Goal: Navigation & Orientation: Find specific page/section

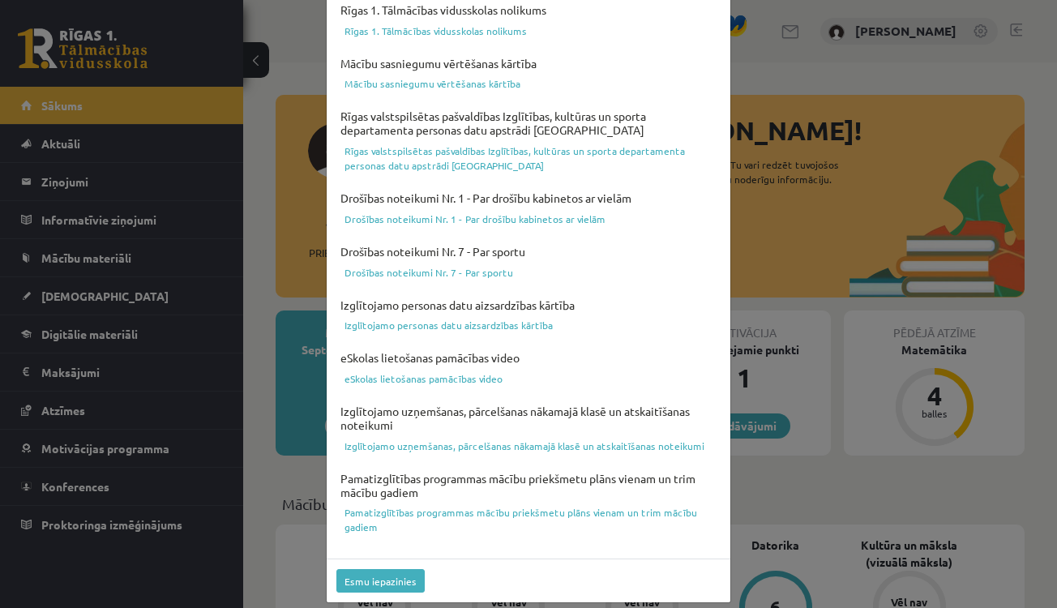
scroll to position [546, 0]
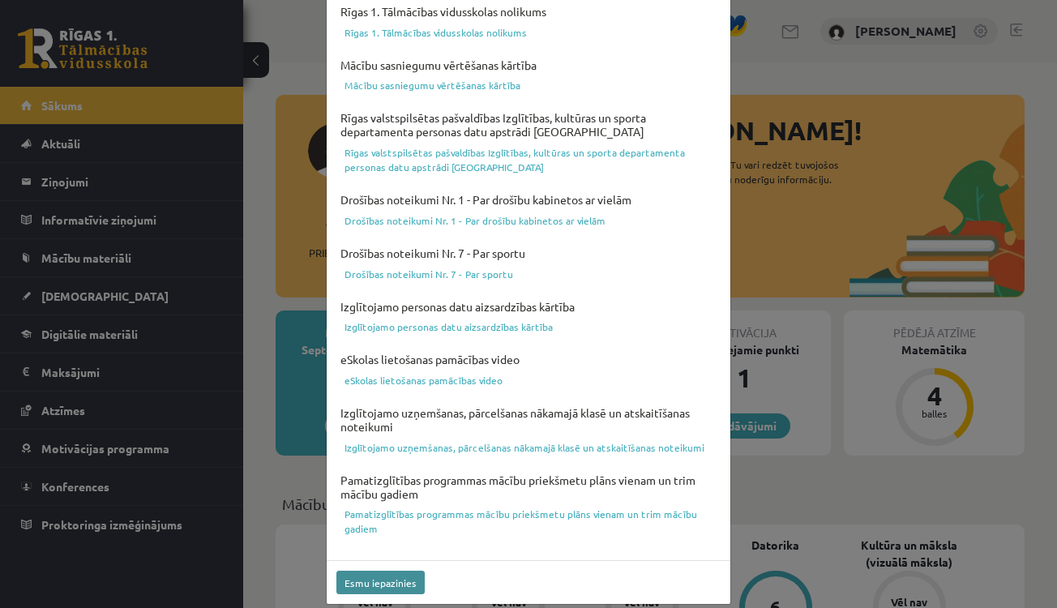
click at [385, 573] on button "Esmu iepazinies" at bounding box center [380, 583] width 88 height 24
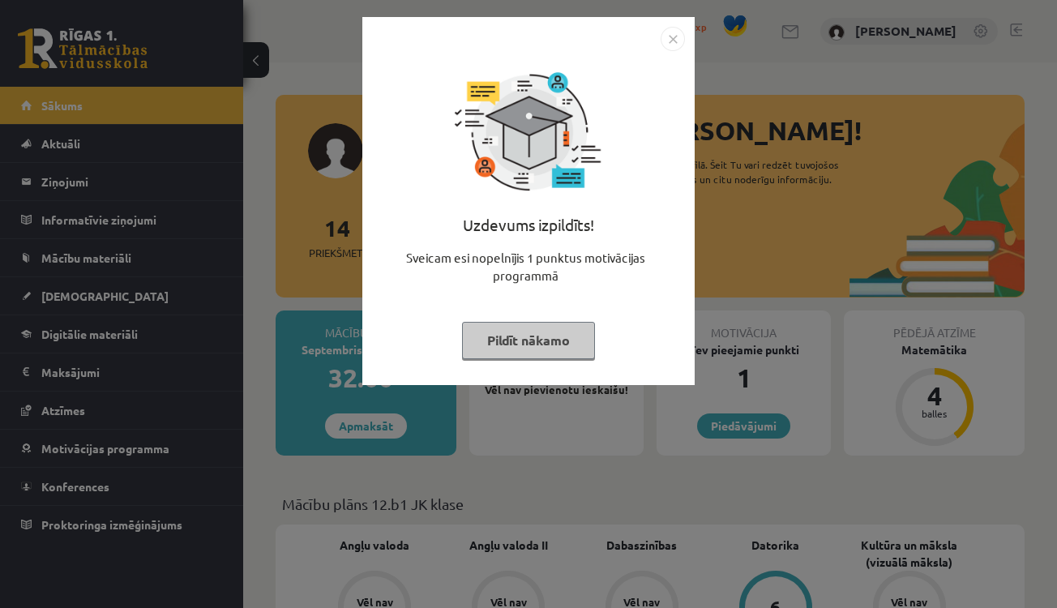
click at [523, 336] on button "Pildīt nākamo" at bounding box center [528, 340] width 133 height 37
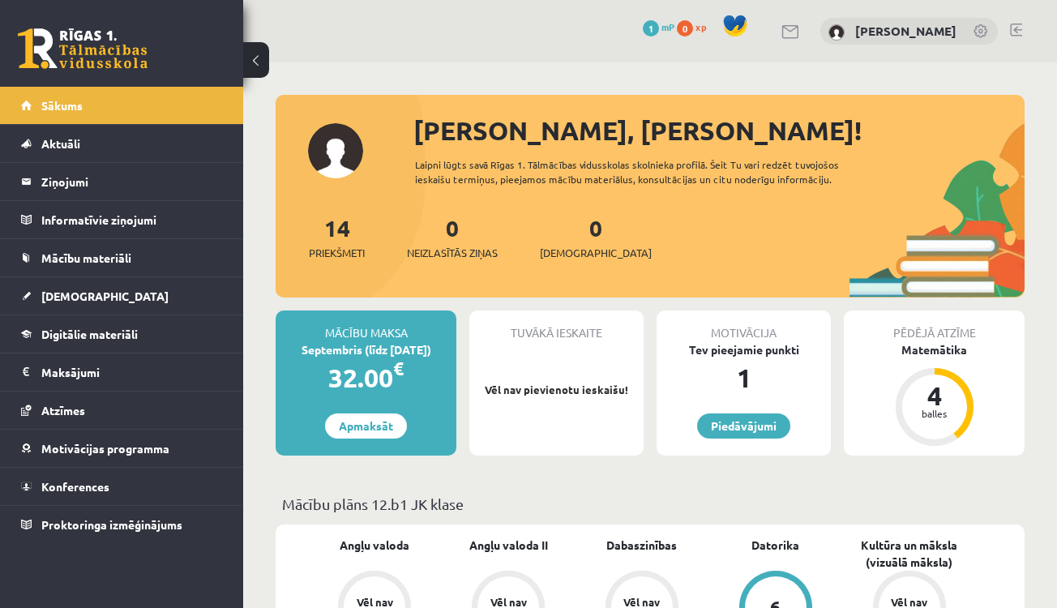
click at [723, 19] on span at bounding box center [735, 26] width 24 height 24
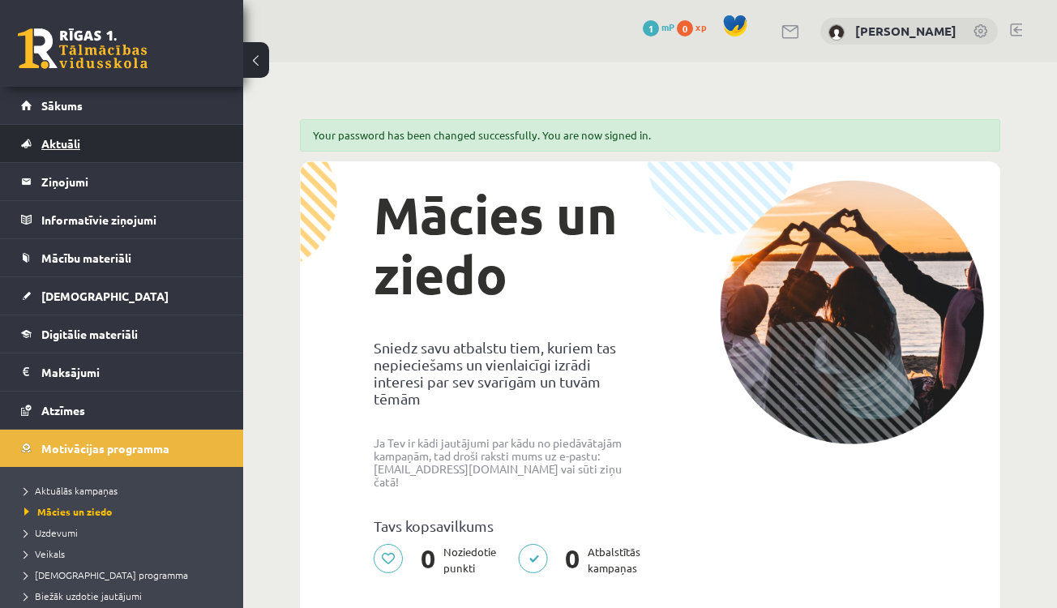
click at [121, 126] on link "Aktuāli" at bounding box center [122, 143] width 202 height 37
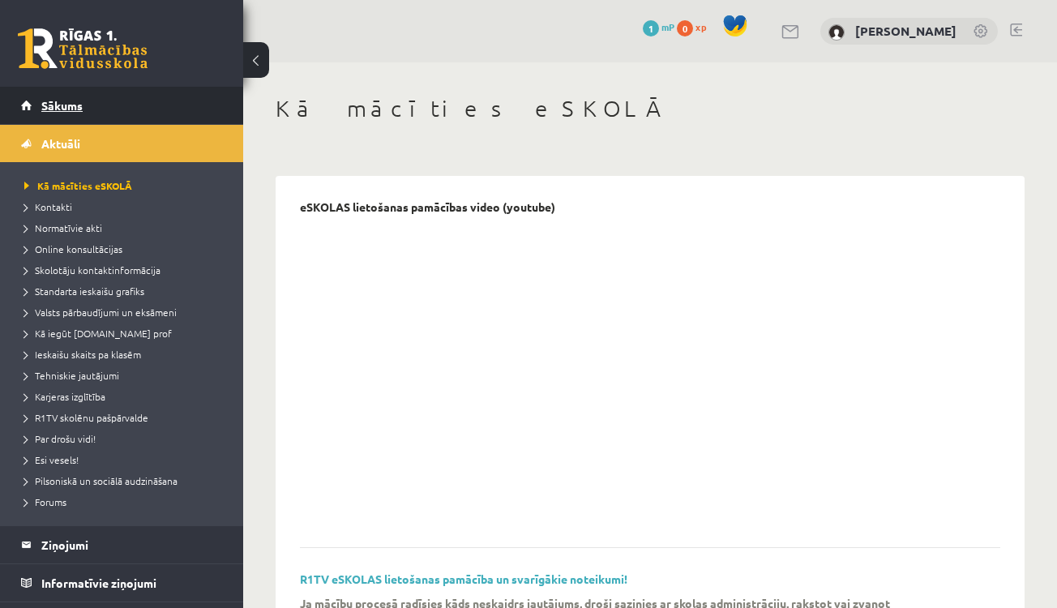
click at [114, 116] on link "Sākums" at bounding box center [122, 105] width 202 height 37
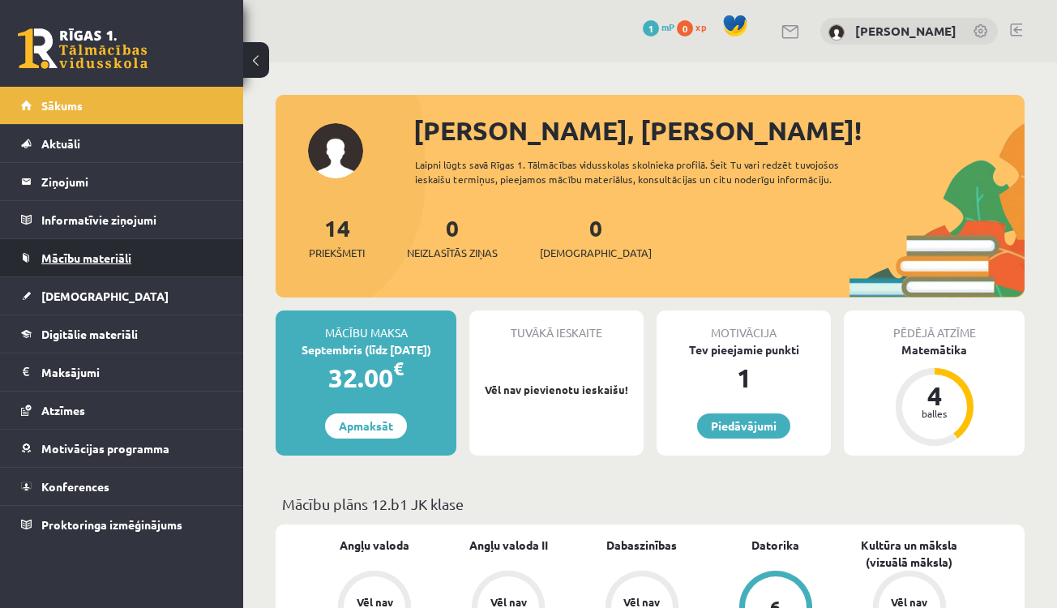
click at [142, 255] on link "Mācību materiāli" at bounding box center [122, 257] width 202 height 37
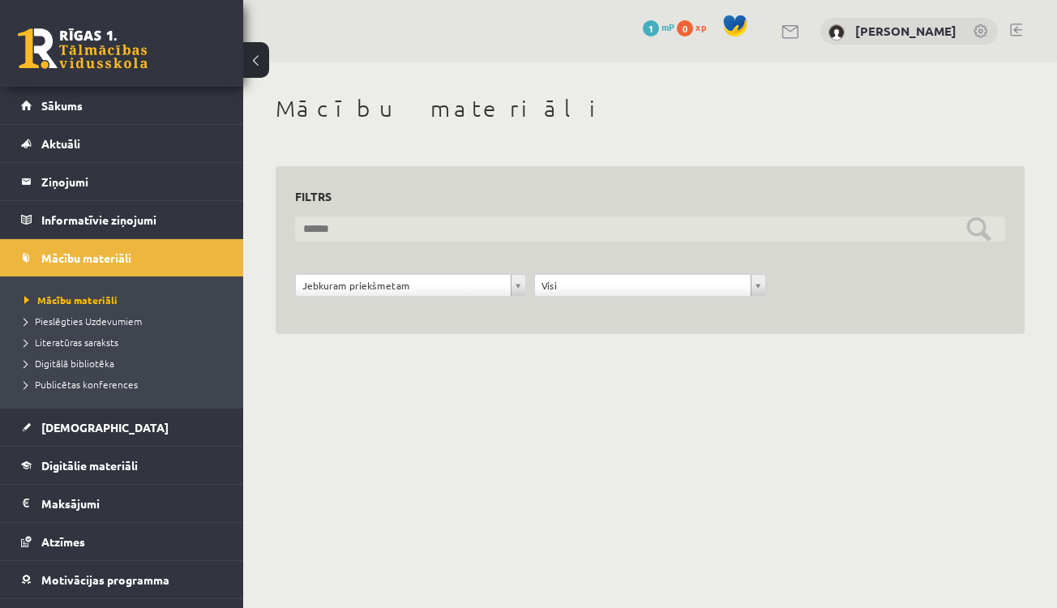
click at [397, 233] on input "text" at bounding box center [650, 228] width 710 height 25
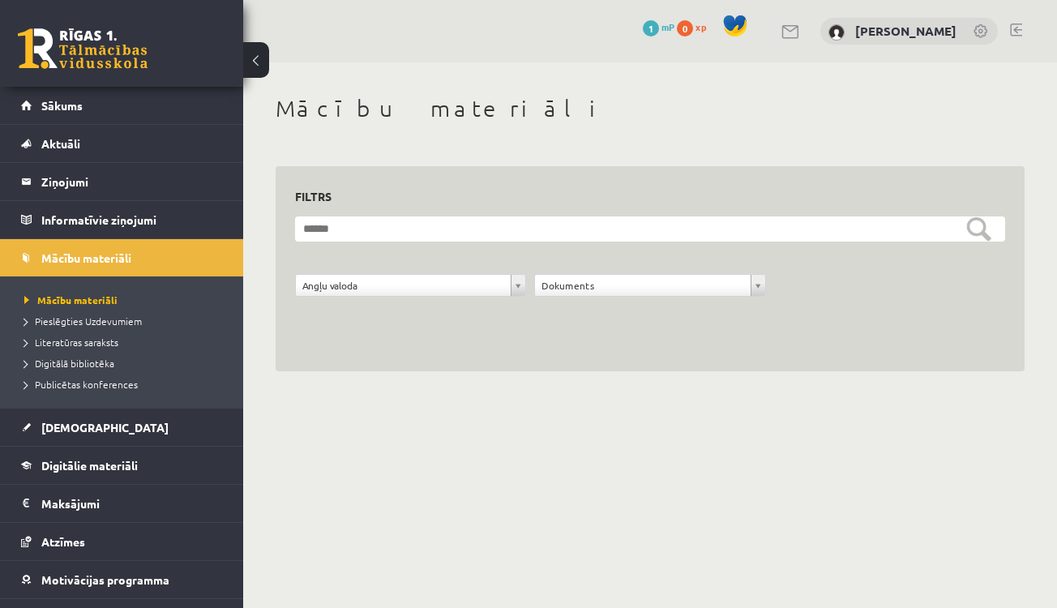
click at [604, 246] on form "**********" at bounding box center [650, 265] width 710 height 98
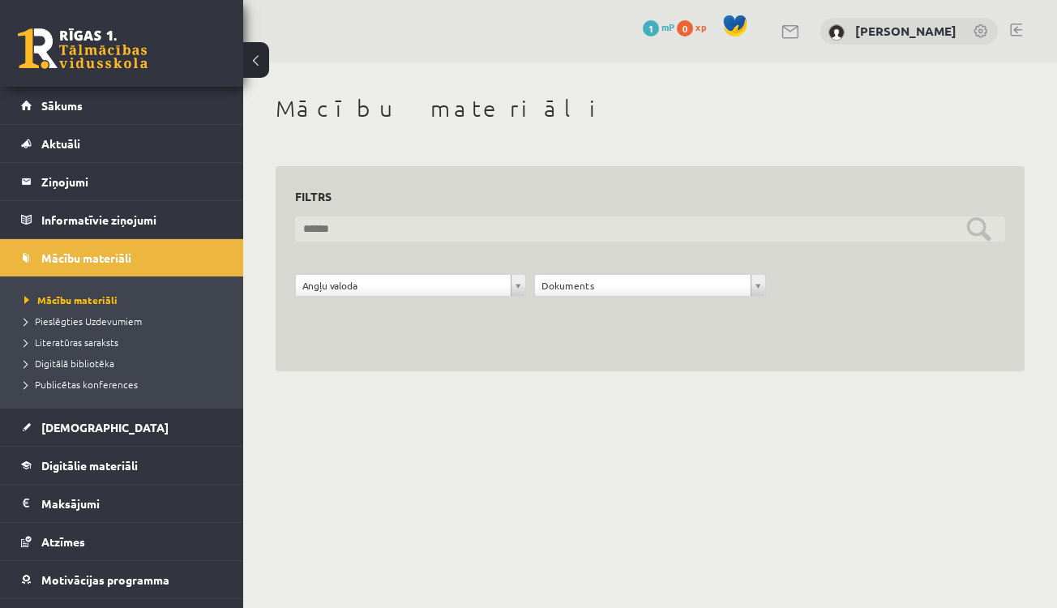
click at [972, 217] on input "text" at bounding box center [650, 228] width 710 height 25
click at [974, 219] on input "text" at bounding box center [650, 228] width 710 height 25
click at [974, 225] on input "text" at bounding box center [650, 228] width 710 height 25
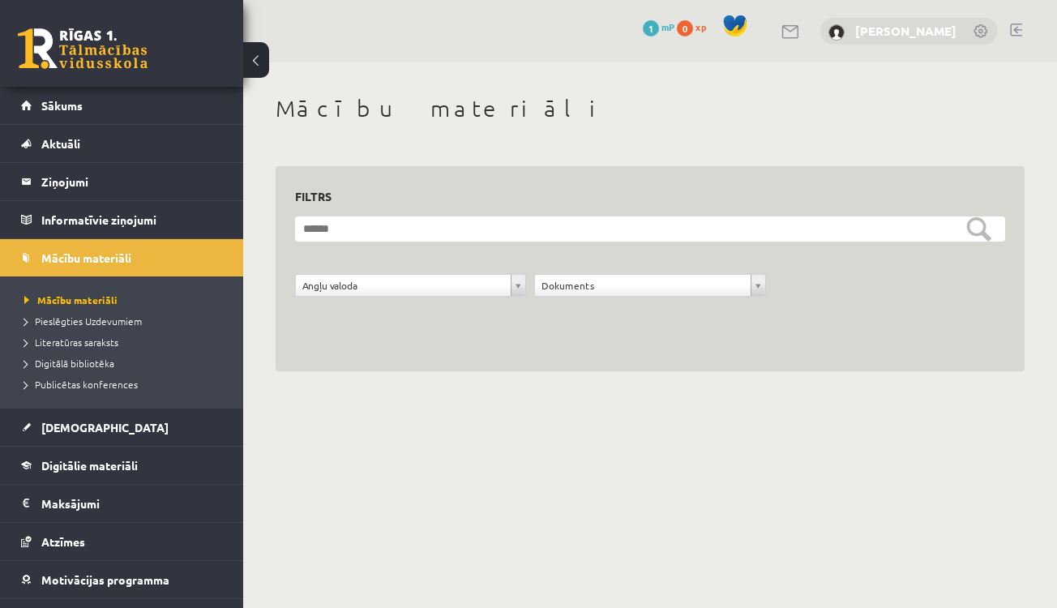
click at [855, 27] on link "[PERSON_NAME]" at bounding box center [905, 31] width 101 height 16
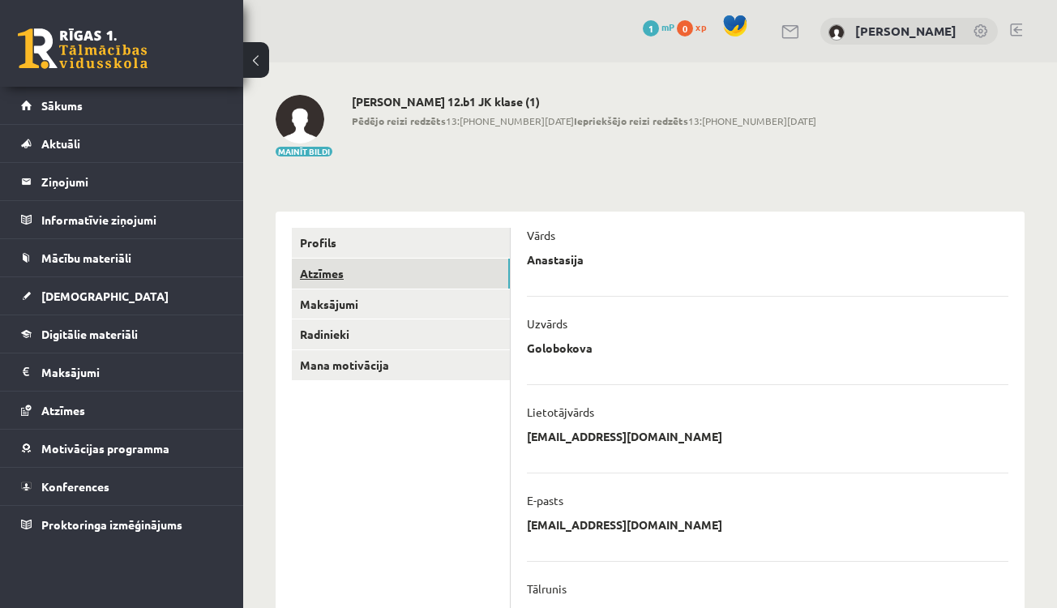
click at [460, 276] on link "Atzīmes" at bounding box center [401, 274] width 218 height 30
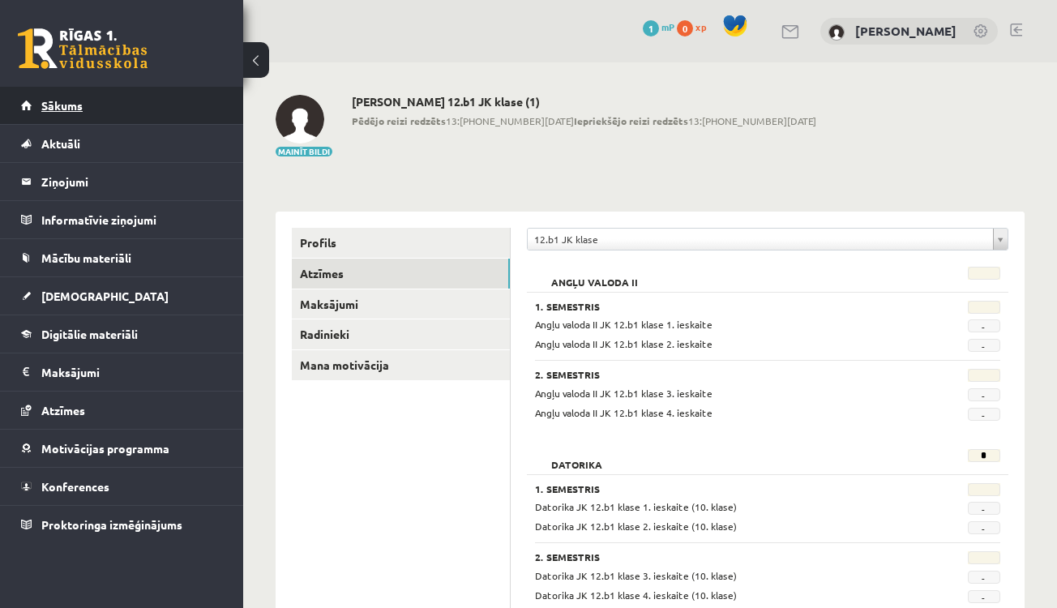
click at [173, 110] on link "Sākums" at bounding box center [122, 105] width 202 height 37
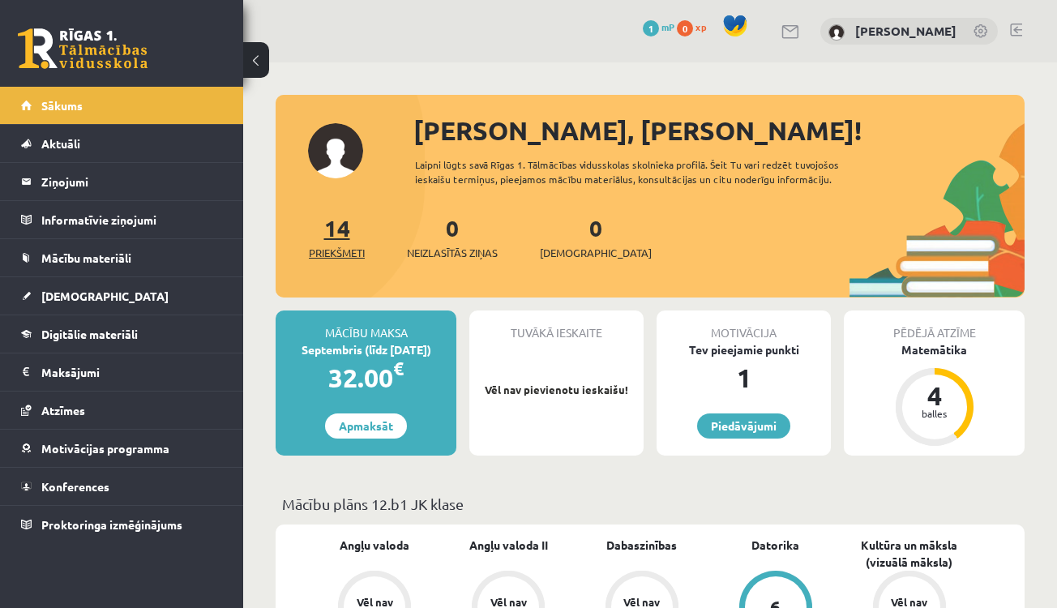
click at [343, 248] on span "Priekšmeti" at bounding box center [337, 253] width 56 height 16
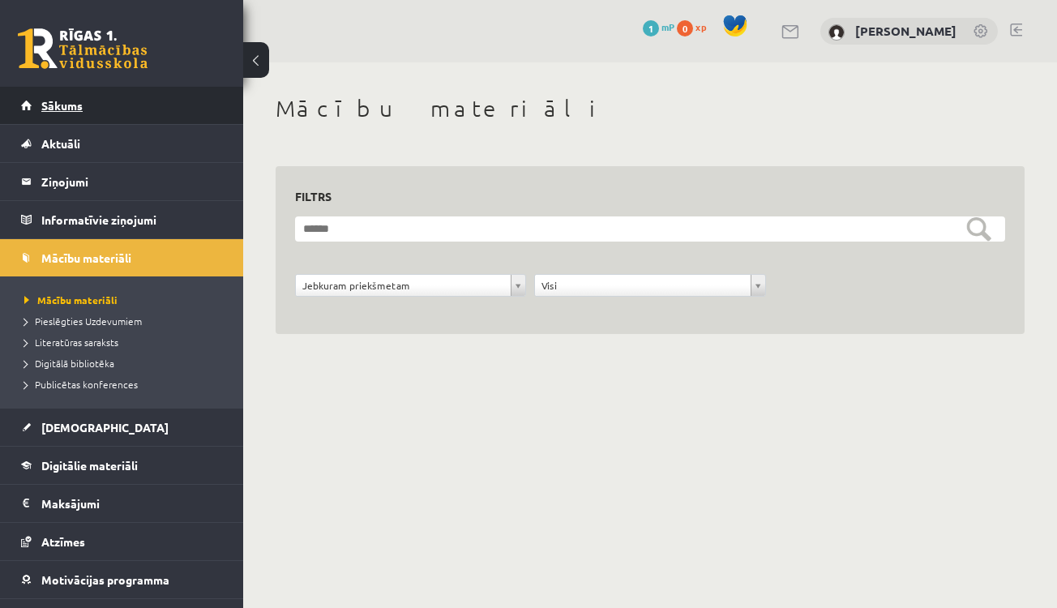
click at [175, 115] on link "Sākums" at bounding box center [122, 105] width 202 height 37
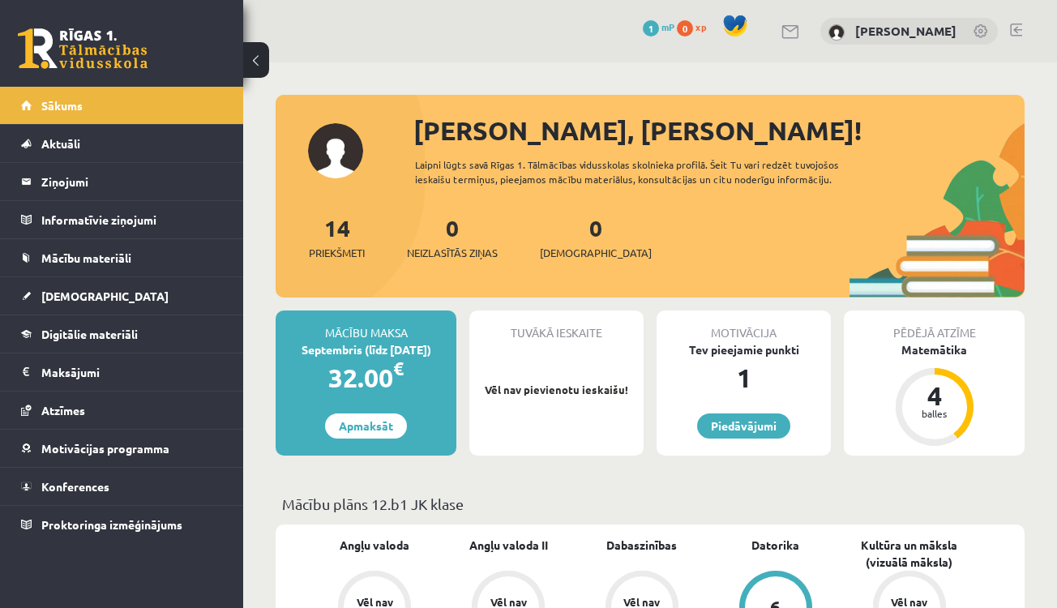
click at [361, 139] on div "Sveika, Anastasija! Laipni lūgts savā Rīgas 1. Tālmācības vidusskolas skolnieka…" at bounding box center [650, 204] width 749 height 186
click at [343, 139] on div "Sveika, Anastasija! Laipni lūgts savā Rīgas 1. Tālmācības vidusskolas skolnieka…" at bounding box center [650, 204] width 749 height 186
click at [353, 256] on span "Priekšmeti" at bounding box center [337, 253] width 56 height 16
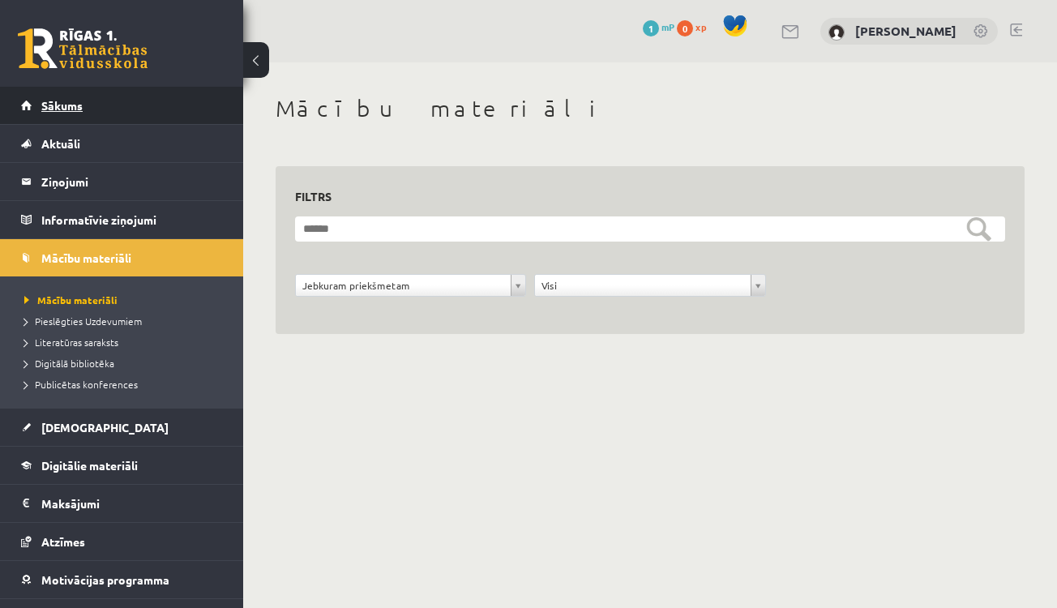
click at [132, 120] on link "Sākums" at bounding box center [122, 105] width 202 height 37
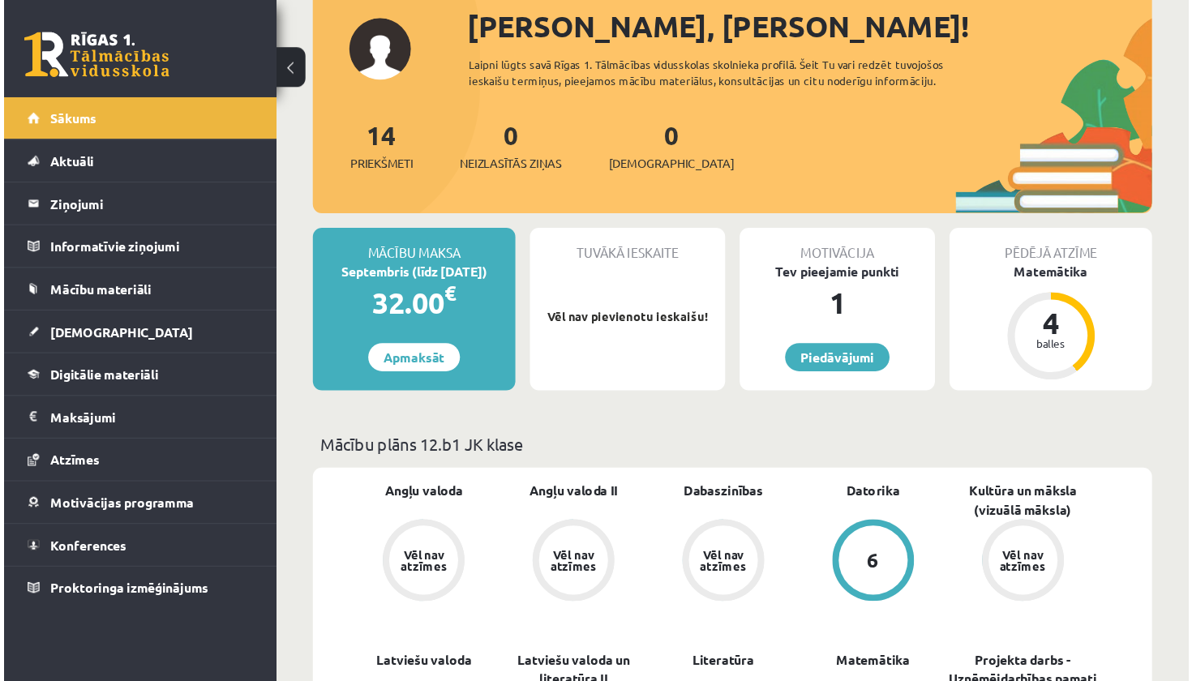
scroll to position [82, 0]
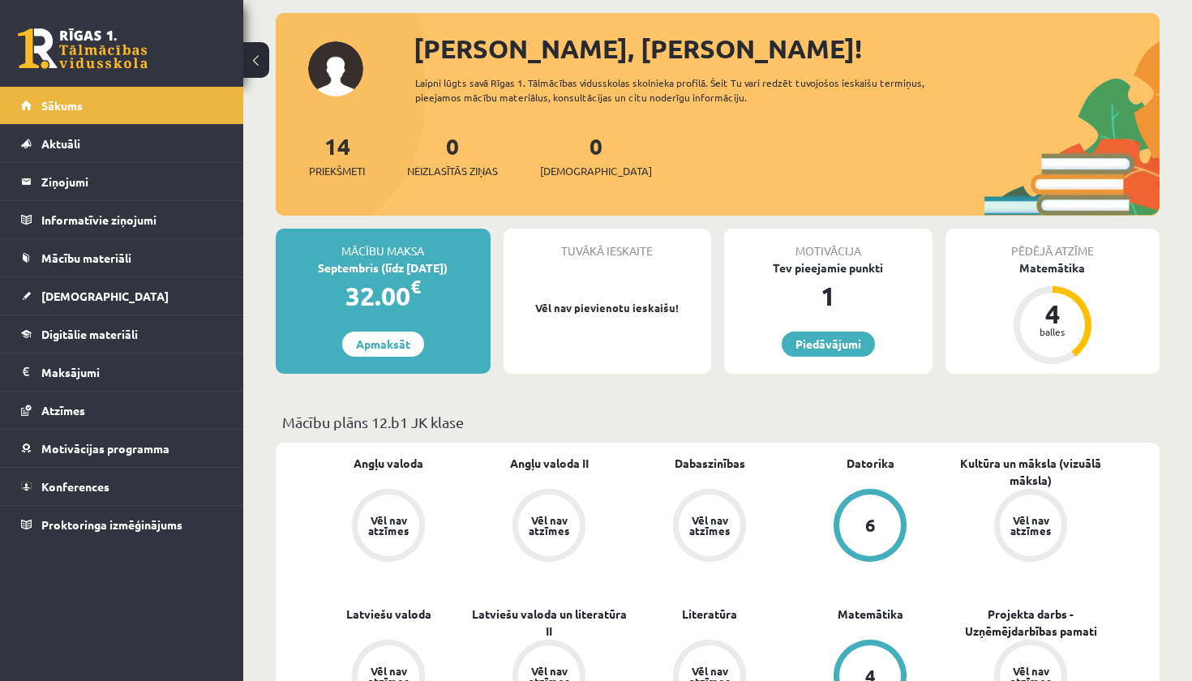
click at [256, 62] on button at bounding box center [256, 60] width 26 height 36
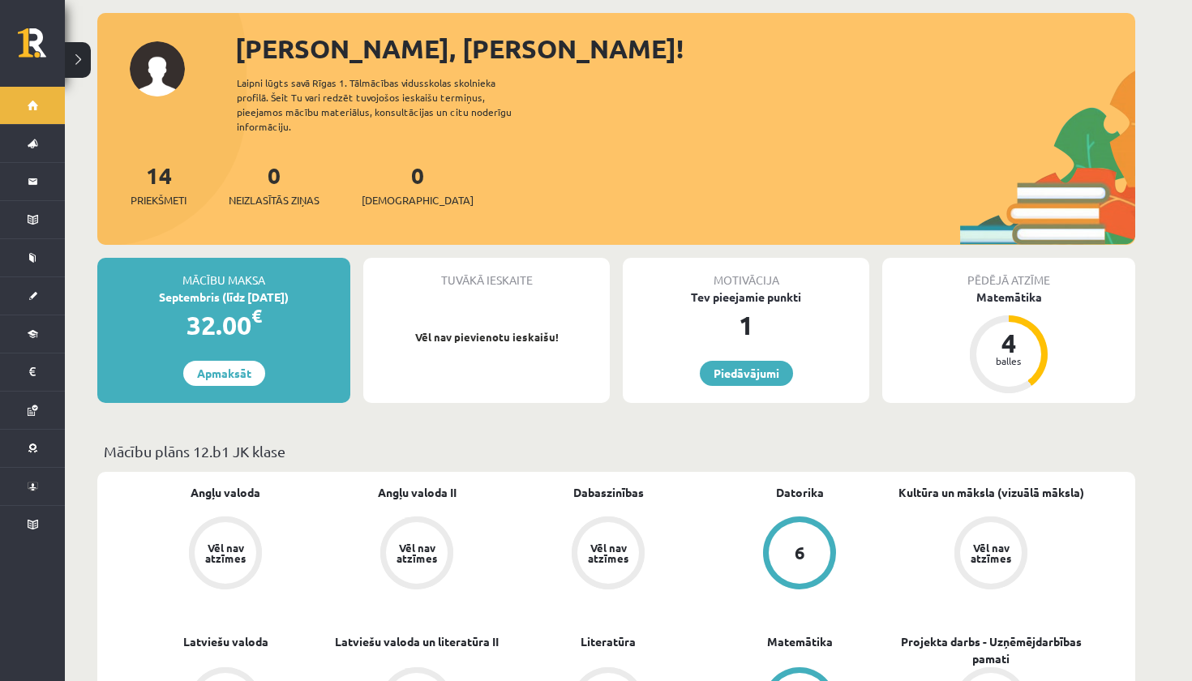
click at [71, 65] on button at bounding box center [78, 60] width 26 height 36
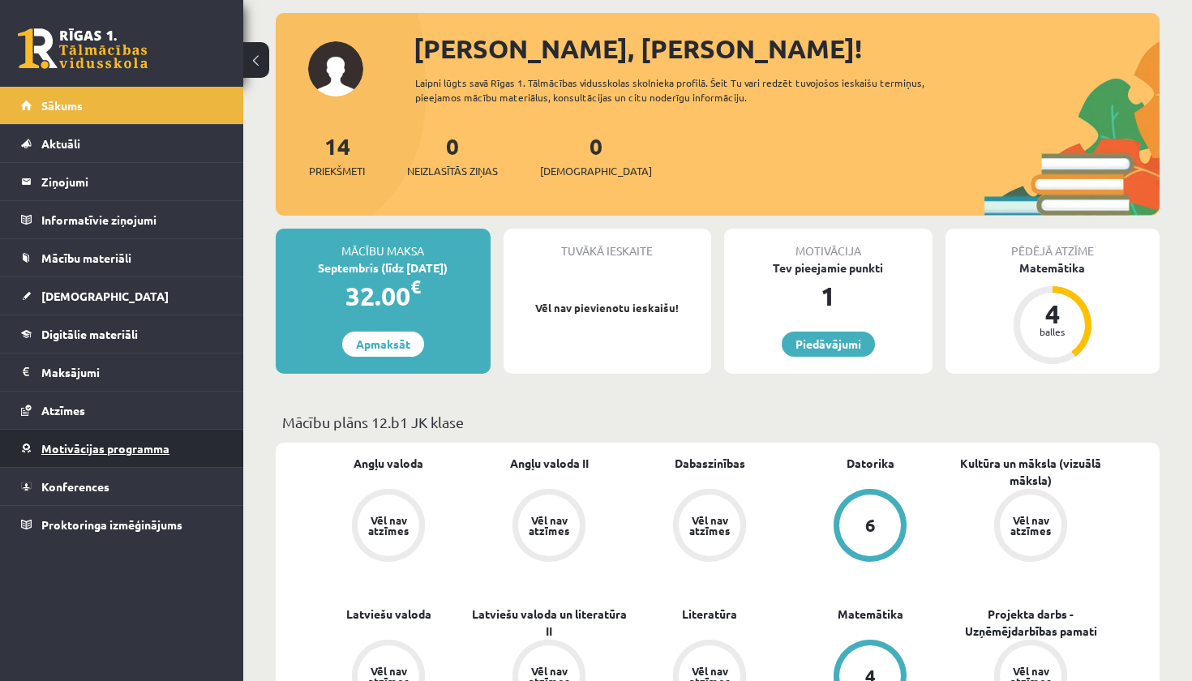
click at [195, 448] on link "Motivācijas programma" at bounding box center [122, 448] width 202 height 37
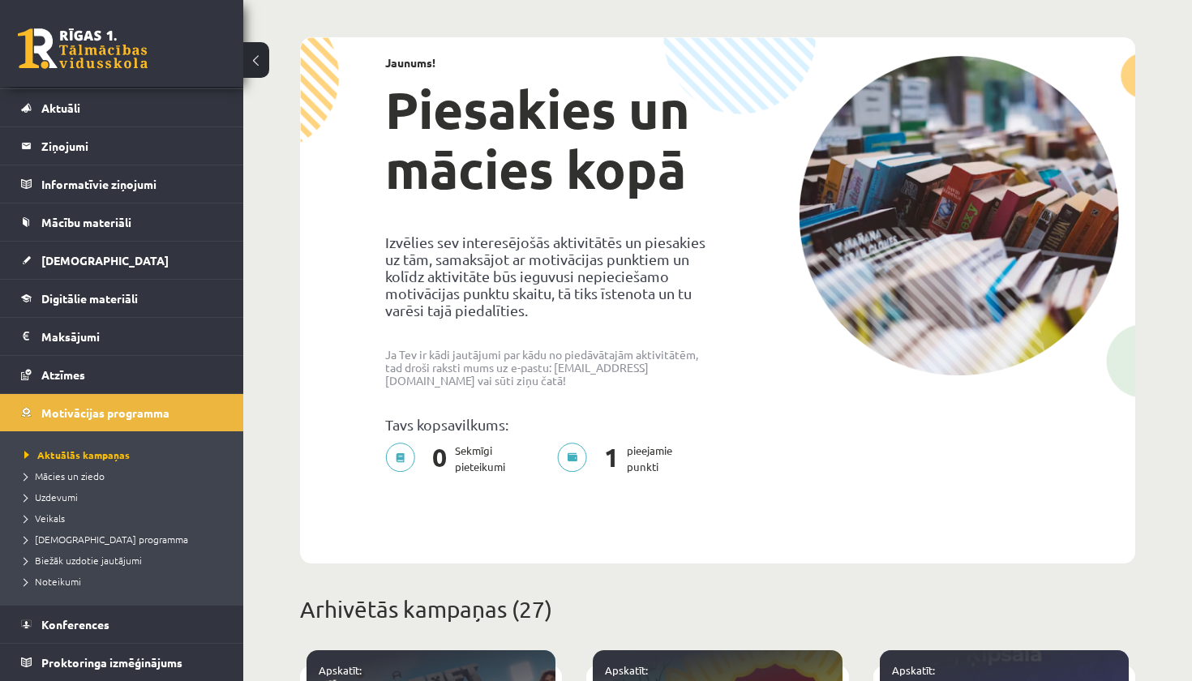
scroll to position [36, 0]
click at [912, 486] on div "Jaunums! Piesakies un mācies kopā Izvēlies sev interesējošās aktivitātēs un pie…" at bounding box center [717, 269] width 827 height 457
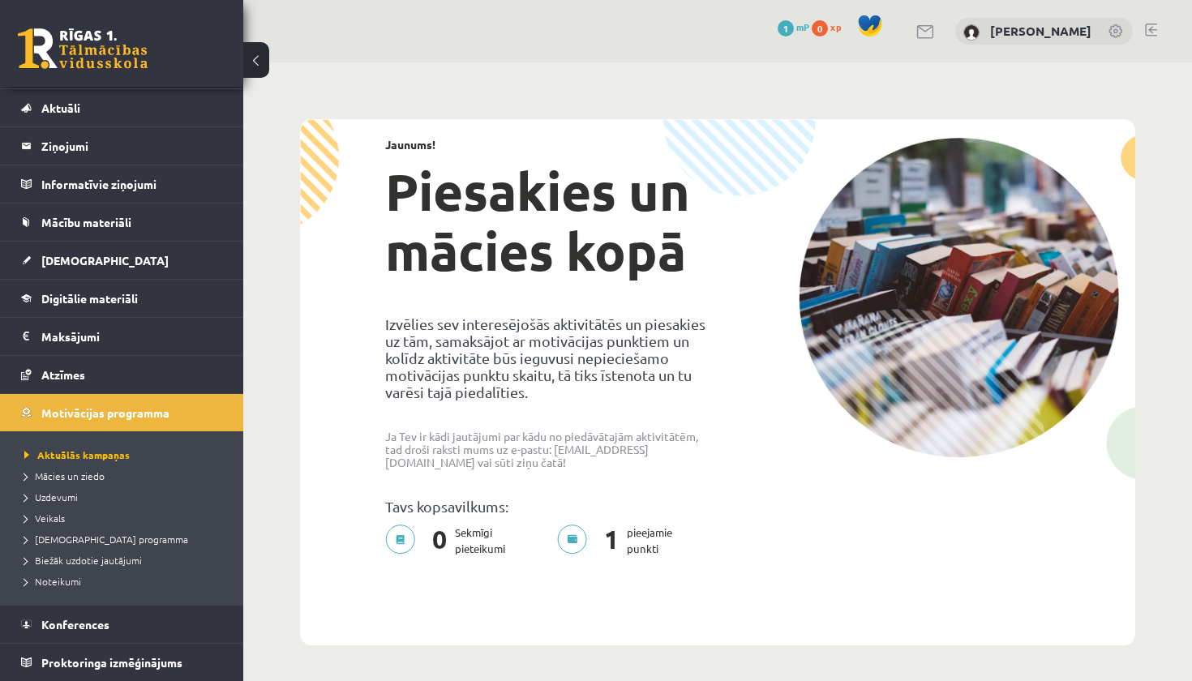
scroll to position [0, 0]
